Goal: Navigation & Orientation: Find specific page/section

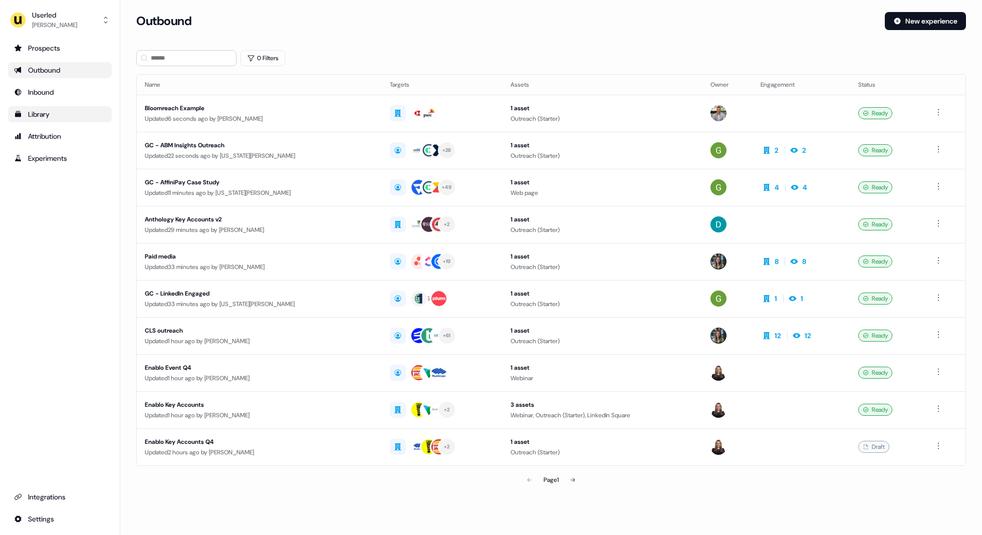
click at [44, 115] on div "Library" at bounding box center [60, 114] width 92 height 10
